Goal: Information Seeking & Learning: Learn about a topic

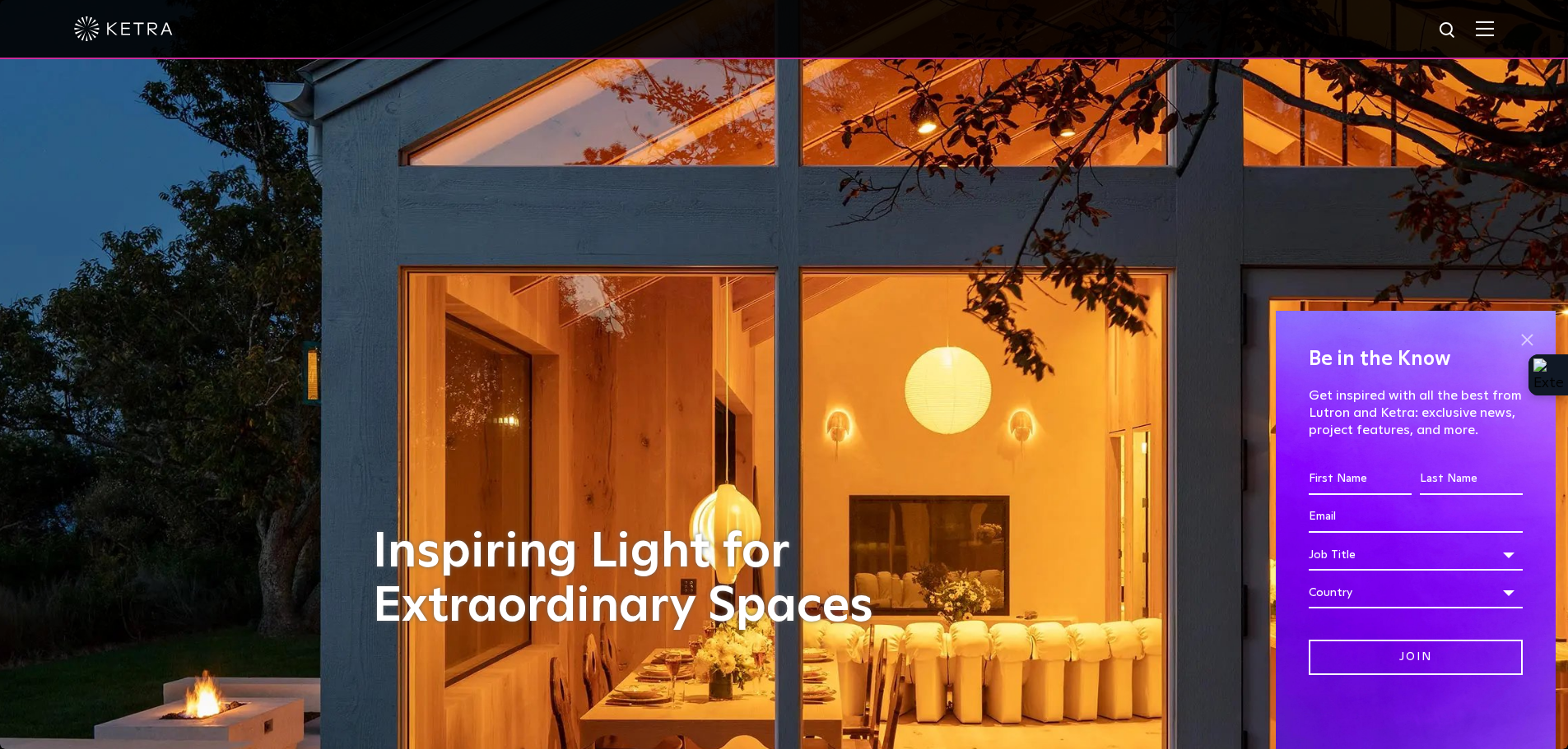
click at [1525, 339] on span at bounding box center [1527, 339] width 25 height 25
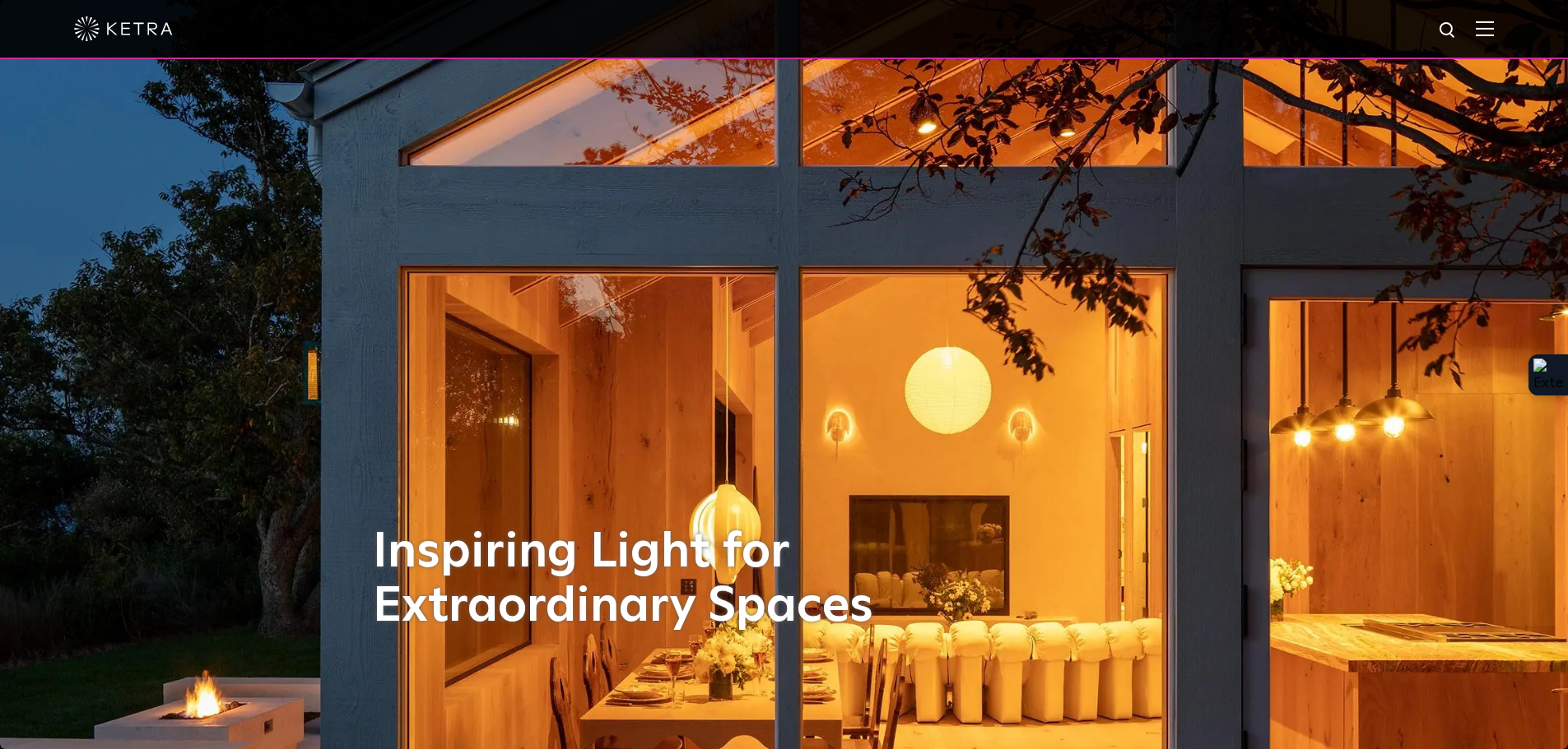
click at [1493, 29] on img at bounding box center [1485, 28] width 18 height 16
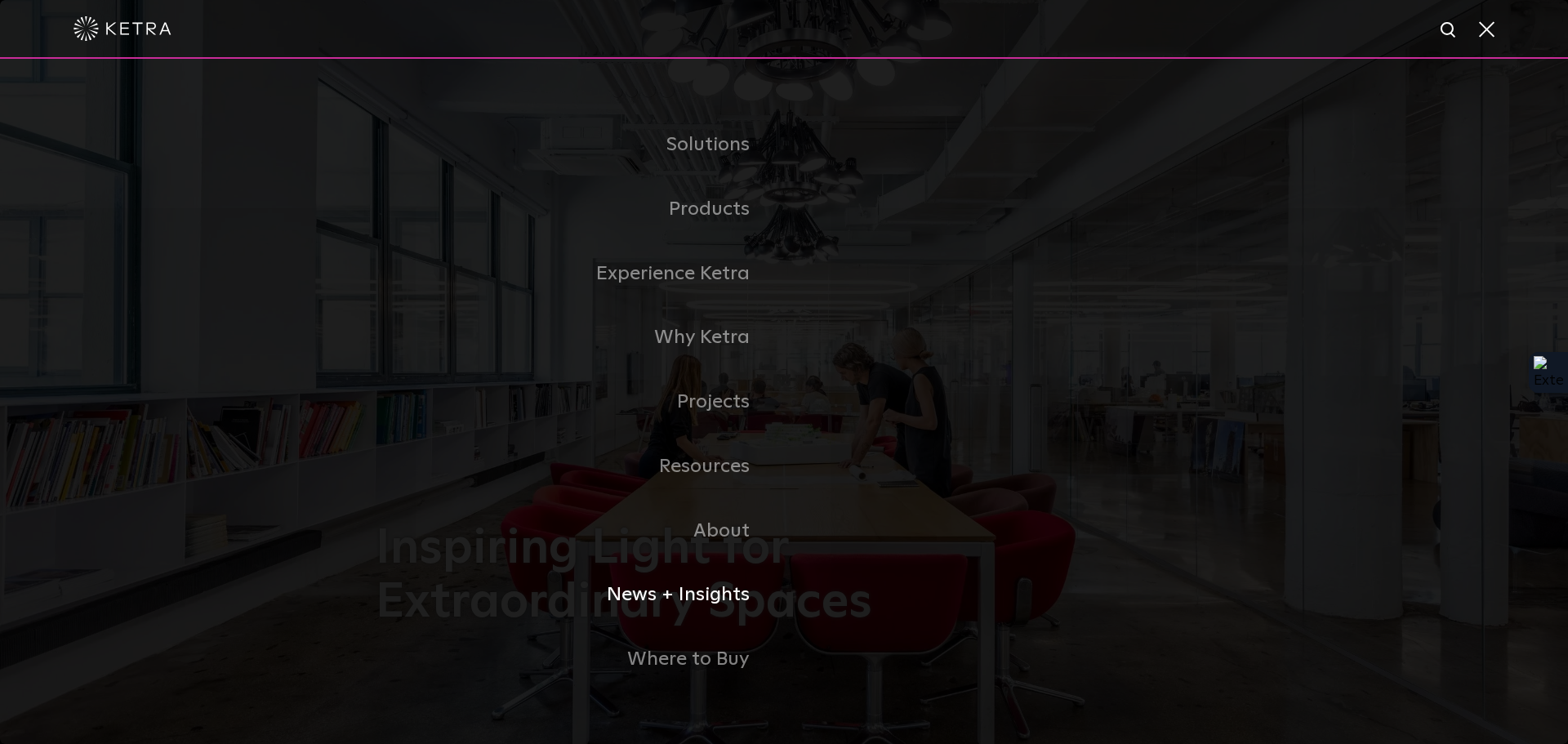
click at [730, 600] on link "News + Insights" at bounding box center [580, 594] width 408 height 64
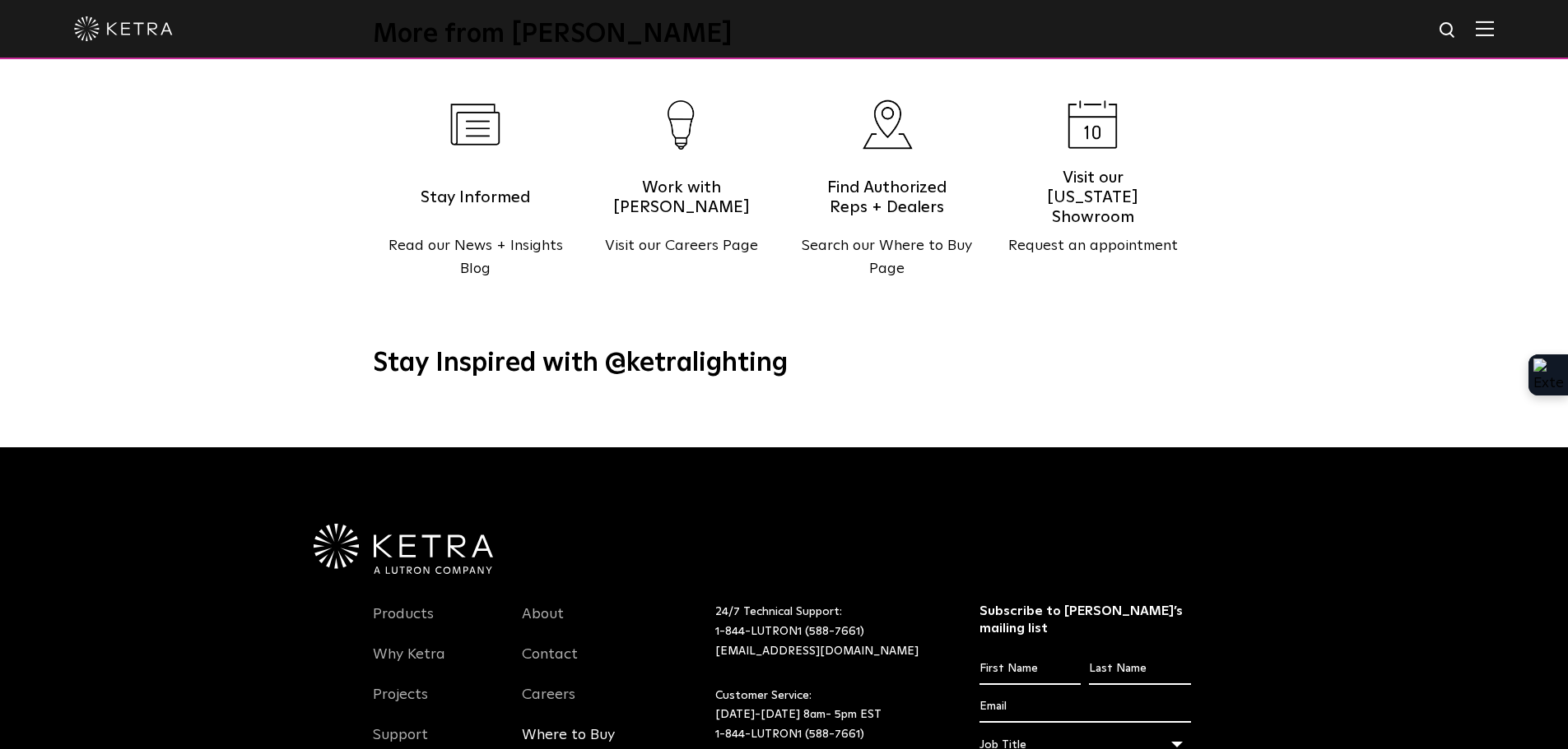
scroll to position [2121, 0]
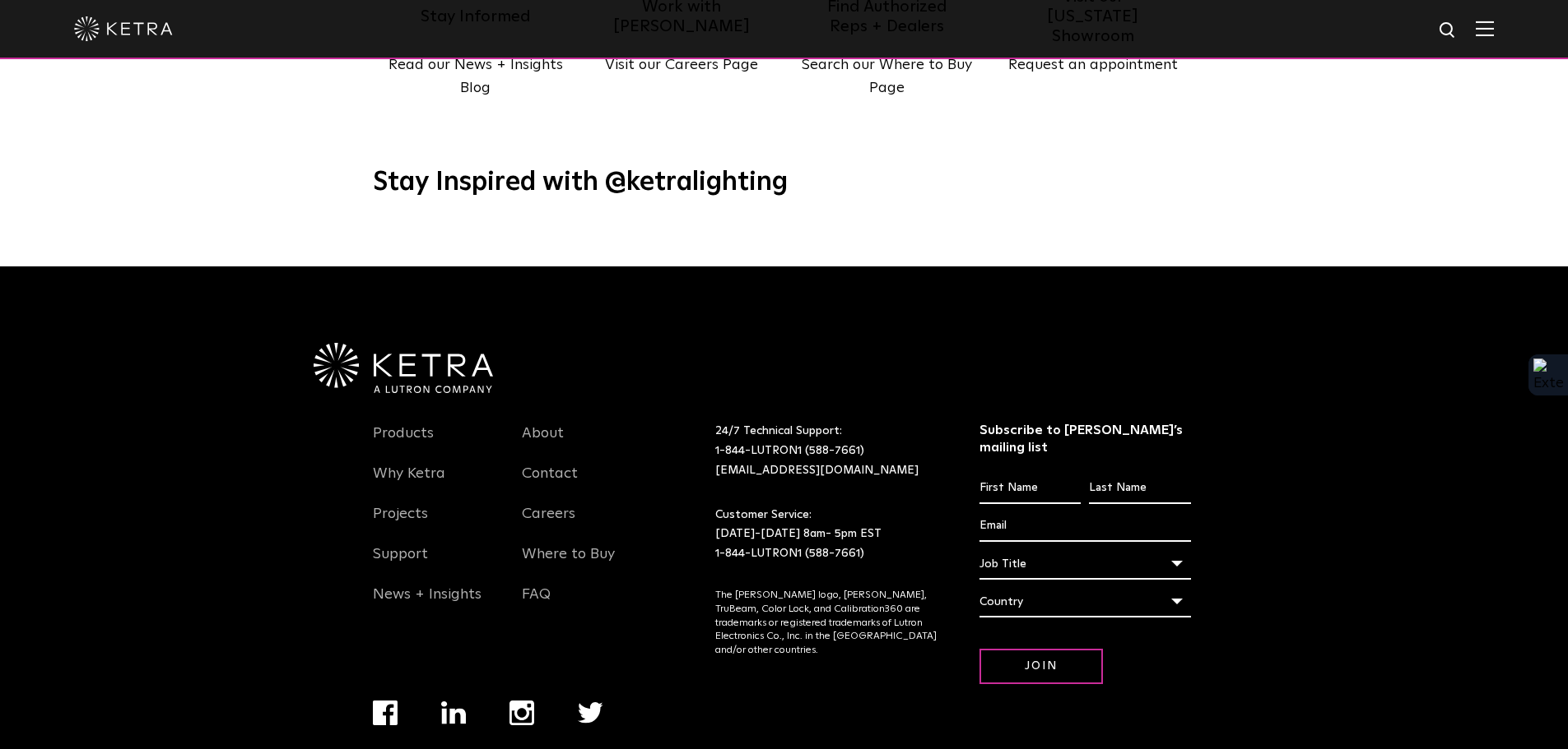
click at [453, 702] on img "Navigation Menu" at bounding box center [453, 714] width 26 height 23
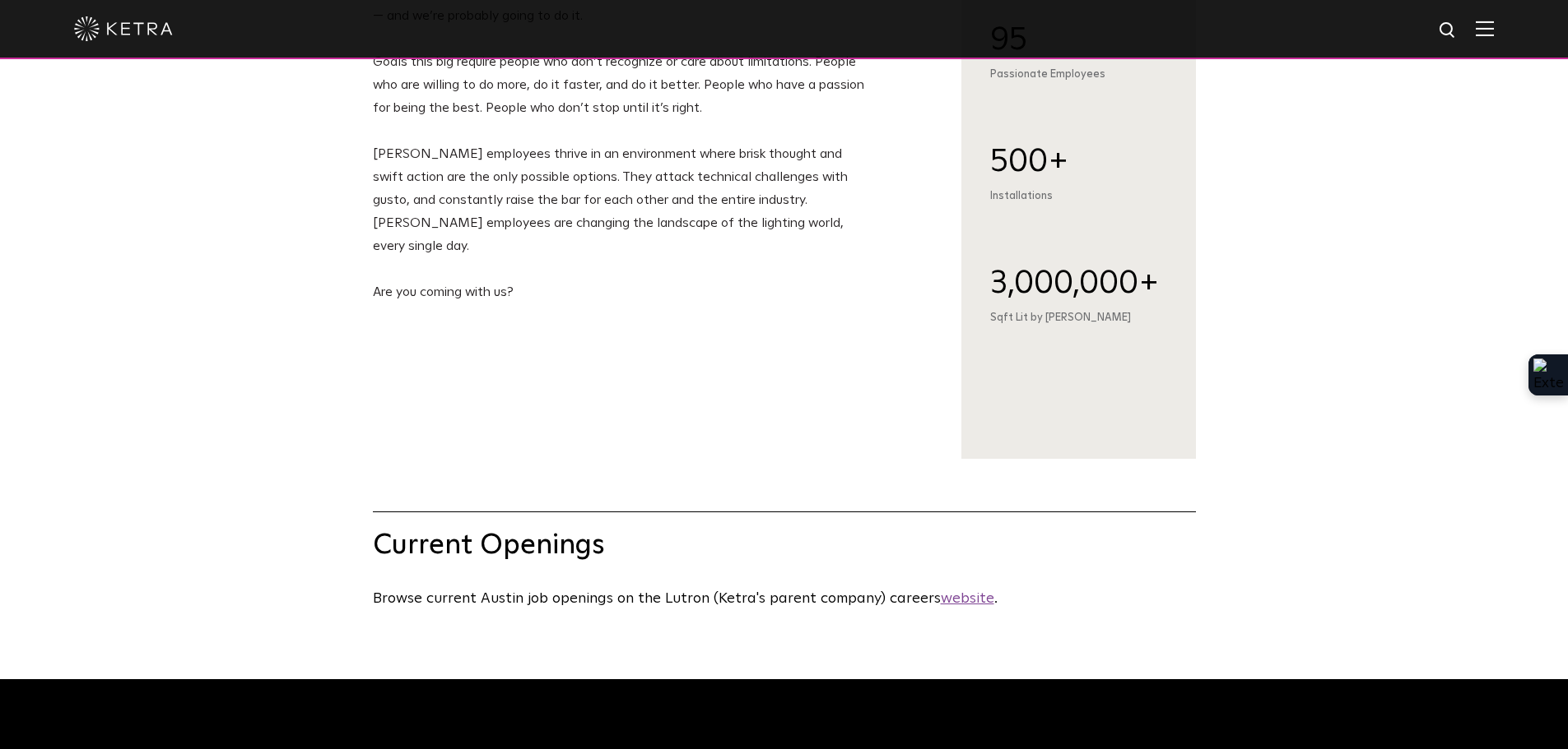
scroll to position [411, 0]
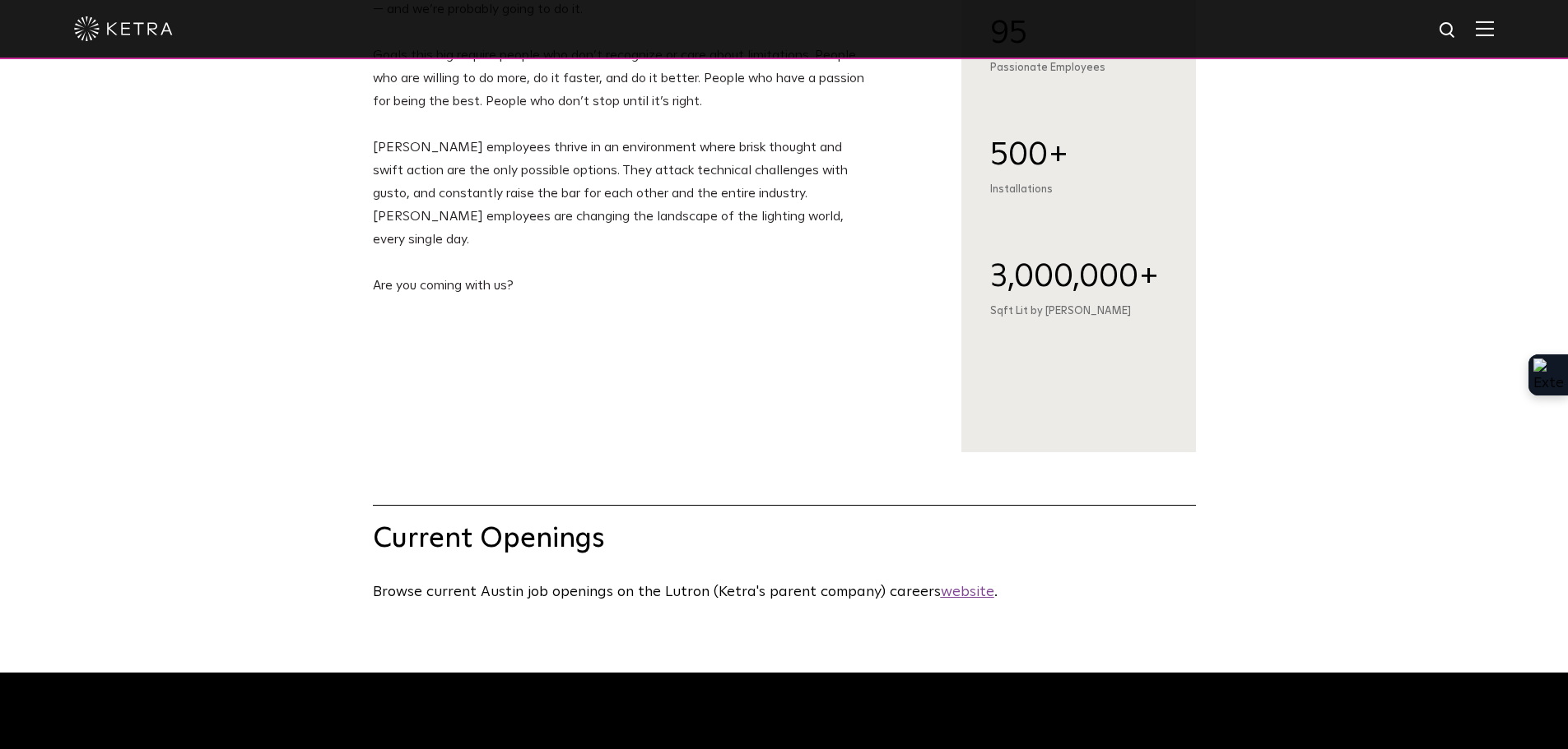
click at [949, 600] on u "website" at bounding box center [968, 592] width 53 height 15
